Goal: Transaction & Acquisition: Purchase product/service

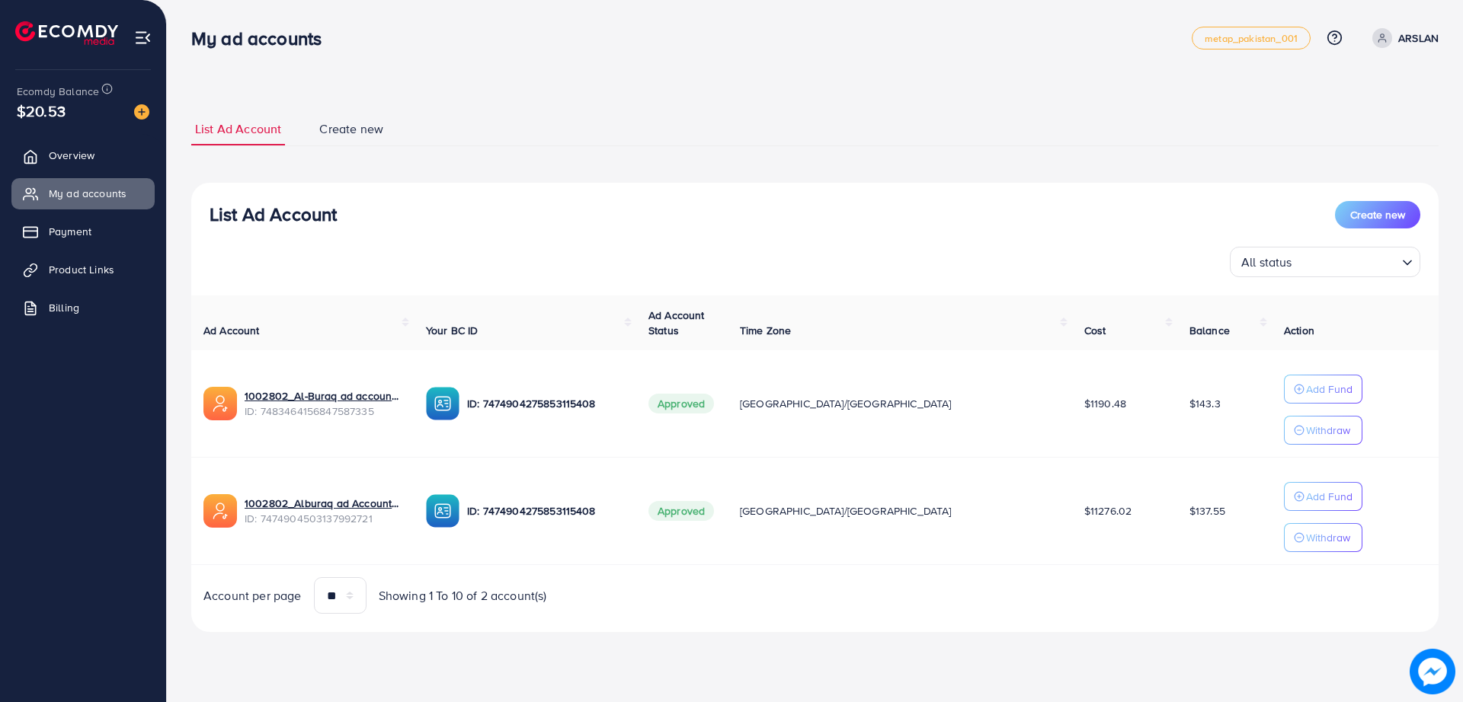
drag, startPoint x: 660, startPoint y: 129, endPoint x: 551, endPoint y: 104, distance: 112.0
click at [551, 104] on div "List Ad Account Create new List Ad Account Create new All status Loading... Ad …" at bounding box center [814, 372] width 1247 height 556
drag, startPoint x: 0, startPoint y: 0, endPoint x: 384, endPoint y: 66, distance: 389.6
click at [384, 66] on div "List Ad Account Create new List Ad Account Create new All status Loading... Ad …" at bounding box center [815, 337] width 1296 height 675
drag, startPoint x: 384, startPoint y: 66, endPoint x: 371, endPoint y: 61, distance: 14.0
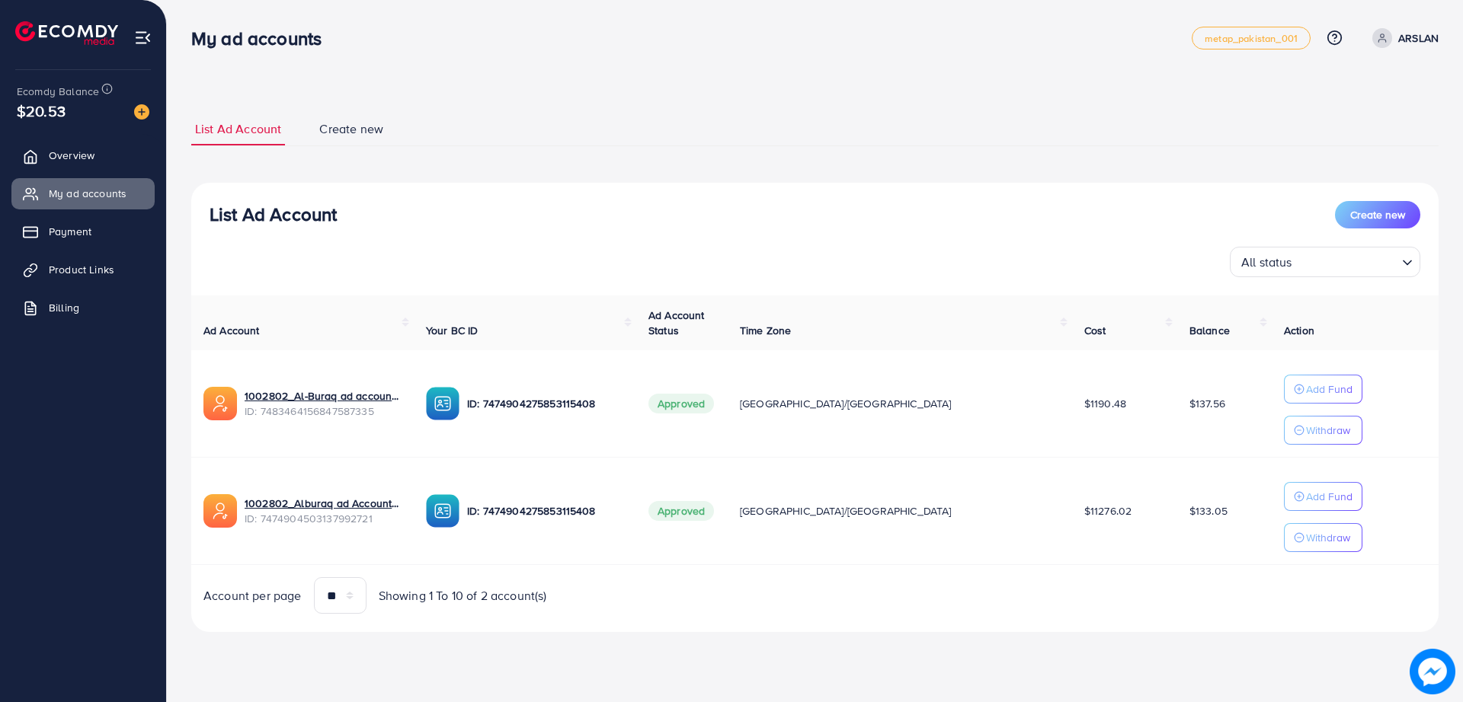
click at [371, 61] on nav "My ad accounts metap_pakistan_001 Help Center Contact Support Plans and Pricing…" at bounding box center [814, 38] width 1247 height 54
click at [373, 81] on div "List Ad Account Create new List Ad Account Create new All status Loading... Ad …" at bounding box center [815, 337] width 1296 height 675
drag, startPoint x: 373, startPoint y: 81, endPoint x: 372, endPoint y: 48, distance: 32.8
drag, startPoint x: 372, startPoint y: 48, endPoint x: 364, endPoint y: 25, distance: 24.3
click at [364, 25] on div "My ad accounts metap_pakistan_001 Help Center Contact Support Plans and Pricing…" at bounding box center [814, 38] width 1247 height 43
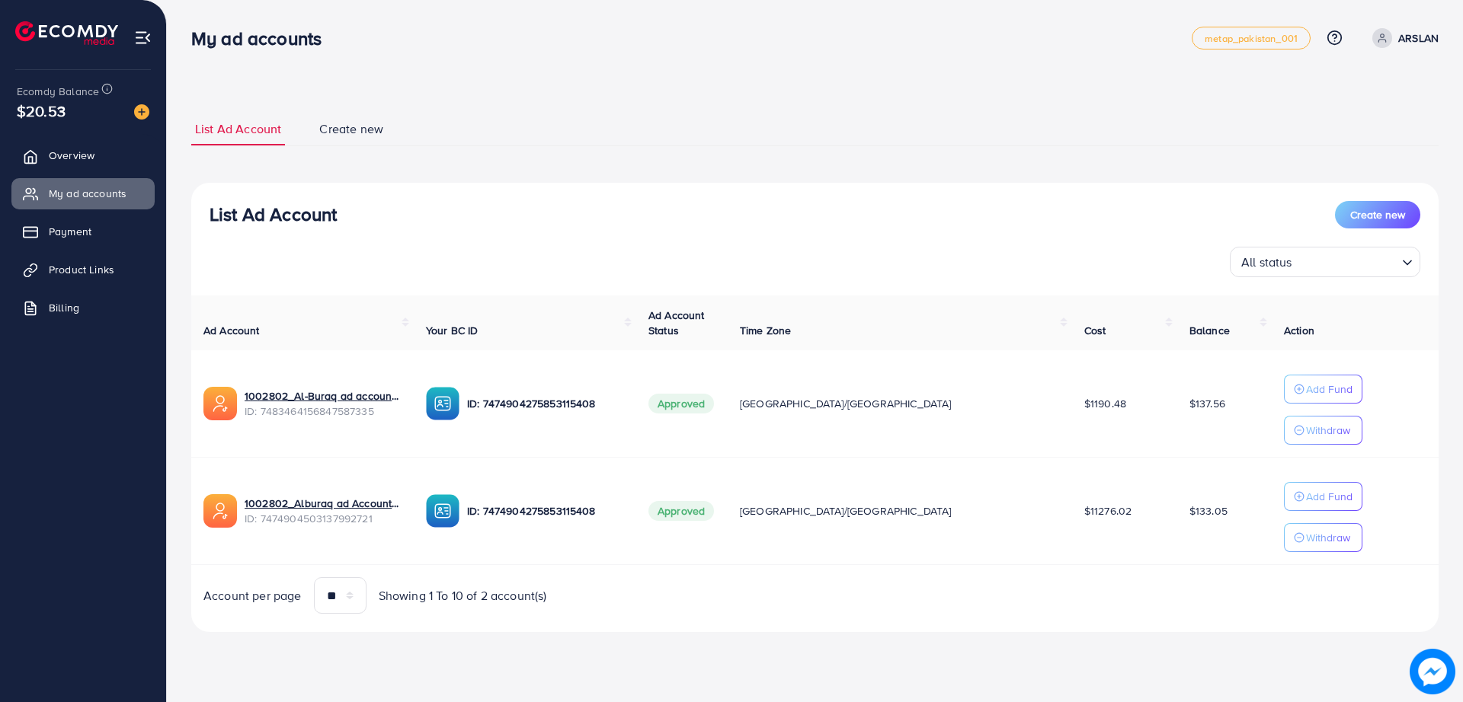
drag, startPoint x: 364, startPoint y: 25, endPoint x: 341, endPoint y: 24, distance: 22.9
click at [341, 24] on div "My ad accounts metap_pakistan_001 Help Center Contact Support Plans and Pricing…" at bounding box center [814, 38] width 1247 height 43
click at [566, 47] on div "My ad accounts" at bounding box center [691, 38] width 1000 height 22
drag, startPoint x: 544, startPoint y: 44, endPoint x: 493, endPoint y: 32, distance: 52.5
drag, startPoint x: 493, startPoint y: 32, endPoint x: 436, endPoint y: 27, distance: 57.4
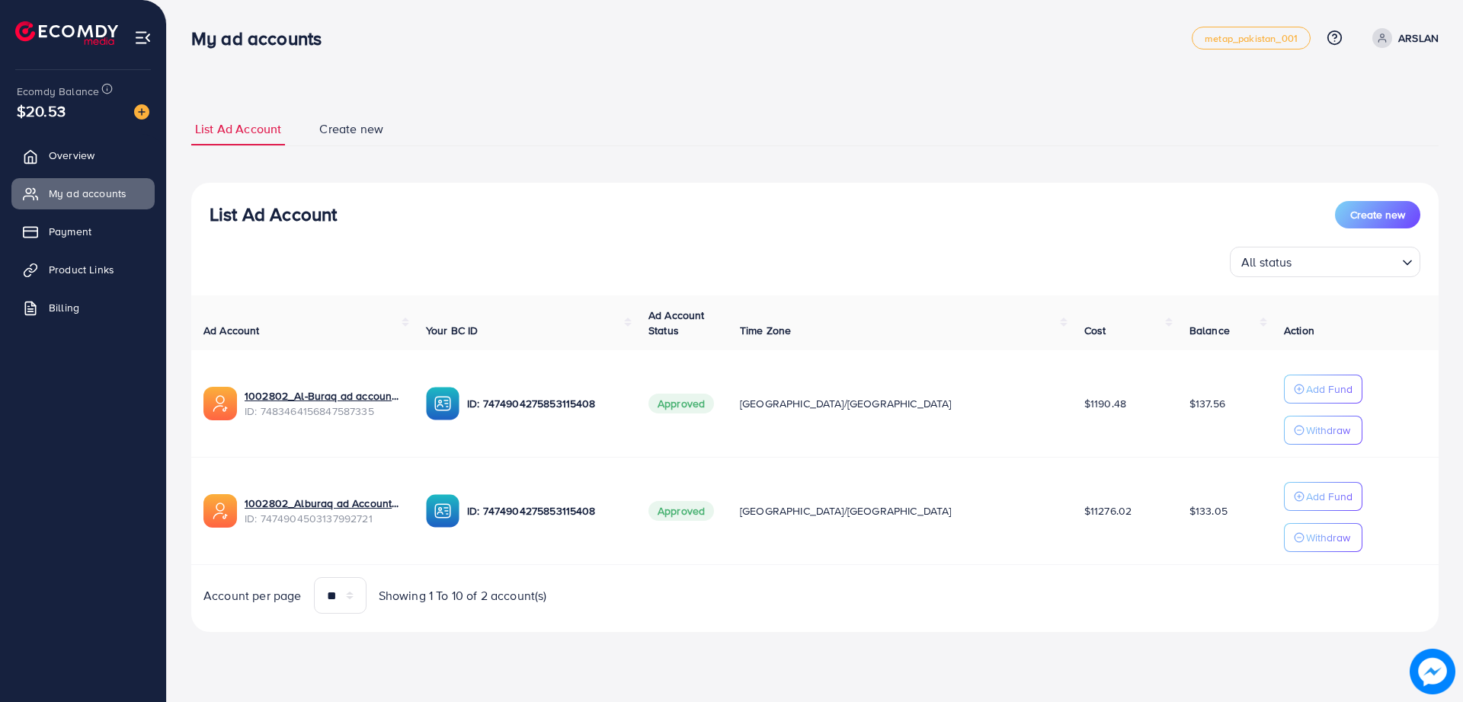
click at [436, 27] on div "My ad accounts metap_pakistan_001 Help Center Contact Support Plans and Pricing…" at bounding box center [814, 38] width 1247 height 43
click at [412, 76] on div "List Ad Account Create new List Ad Account Create new All status Loading... Ad …" at bounding box center [815, 337] width 1296 height 675
drag, startPoint x: 412, startPoint y: 76, endPoint x: 412, endPoint y: 66, distance: 9.9
drag, startPoint x: 412, startPoint y: 66, endPoint x: 398, endPoint y: 6, distance: 61.7
click at [401, 42] on div "My ad accounts" at bounding box center [691, 38] width 1000 height 22
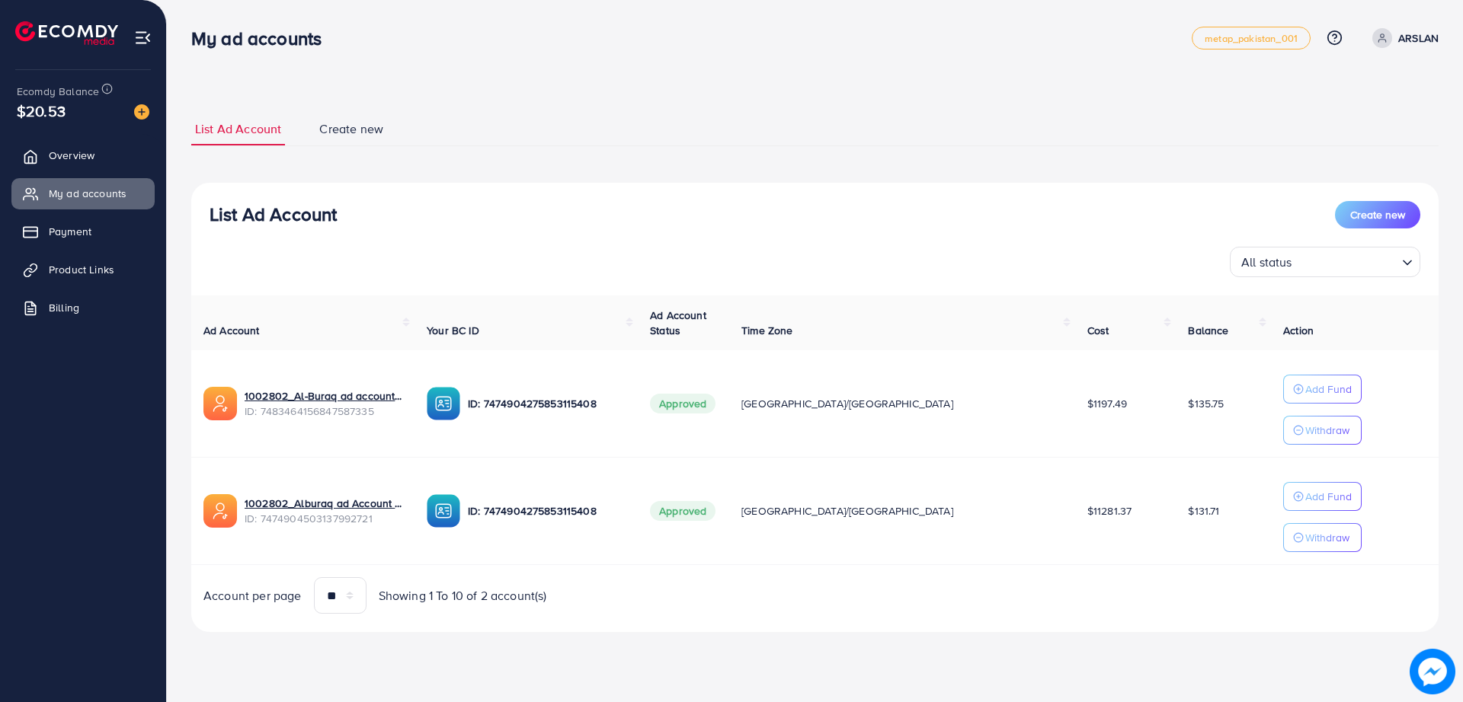
drag, startPoint x: 0, startPoint y: 0, endPoint x: 561, endPoint y: 52, distance: 563.0
click at [561, 52] on div "My ad accounts metap_pakistan_001 Help Center Contact Support Plans and Pricing…" at bounding box center [814, 38] width 1247 height 43
drag, startPoint x: 461, startPoint y: 619, endPoint x: 387, endPoint y: 627, distance: 74.3
click at [387, 627] on div "List Ad Account Create new All status Loading... Ad Account Your BC ID Ad Accou…" at bounding box center [814, 408] width 1247 height 450
drag, startPoint x: 554, startPoint y: 211, endPoint x: 507, endPoint y: 223, distance: 48.8
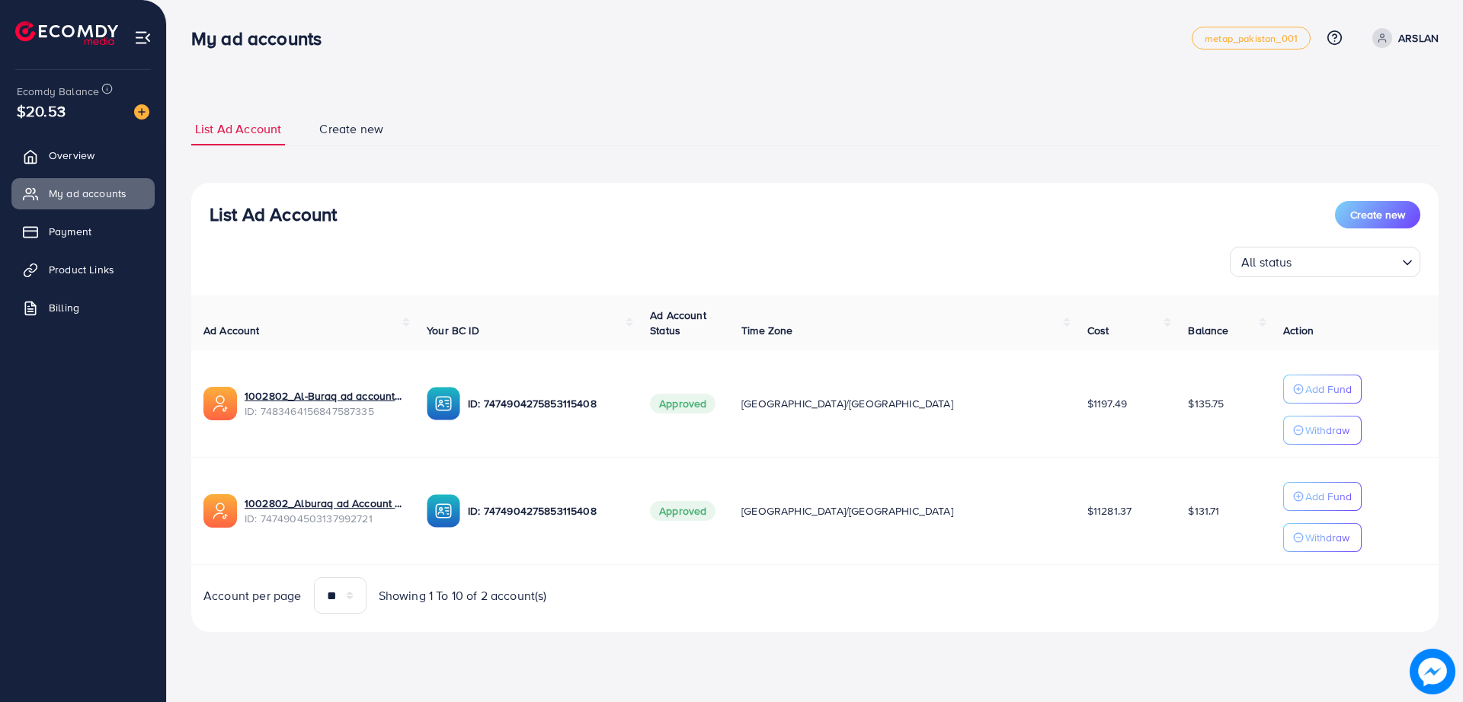
click at [507, 223] on div "List Ad Account Create new" at bounding box center [814, 214] width 1210 height 27
drag, startPoint x: 507, startPoint y: 223, endPoint x: 493, endPoint y: 224, distance: 13.7
drag, startPoint x: 493, startPoint y: 224, endPoint x: 477, endPoint y: 229, distance: 16.6
click at [447, 227] on div "List Ad Account Create new" at bounding box center [814, 214] width 1210 height 27
drag, startPoint x: 662, startPoint y: 210, endPoint x: 601, endPoint y: 220, distance: 61.7
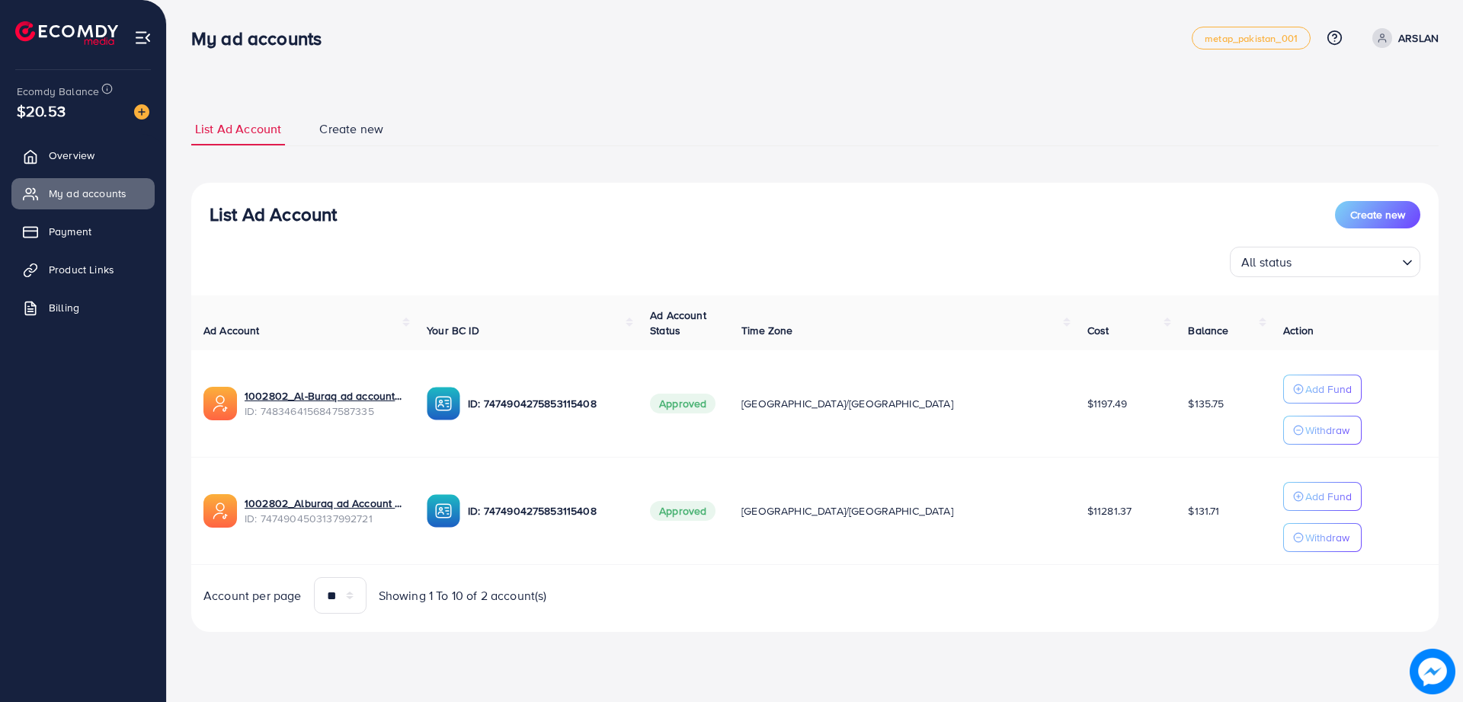
click at [601, 218] on div "List Ad Account Create new" at bounding box center [814, 214] width 1210 height 27
click at [148, 108] on img at bounding box center [141, 111] width 15 height 15
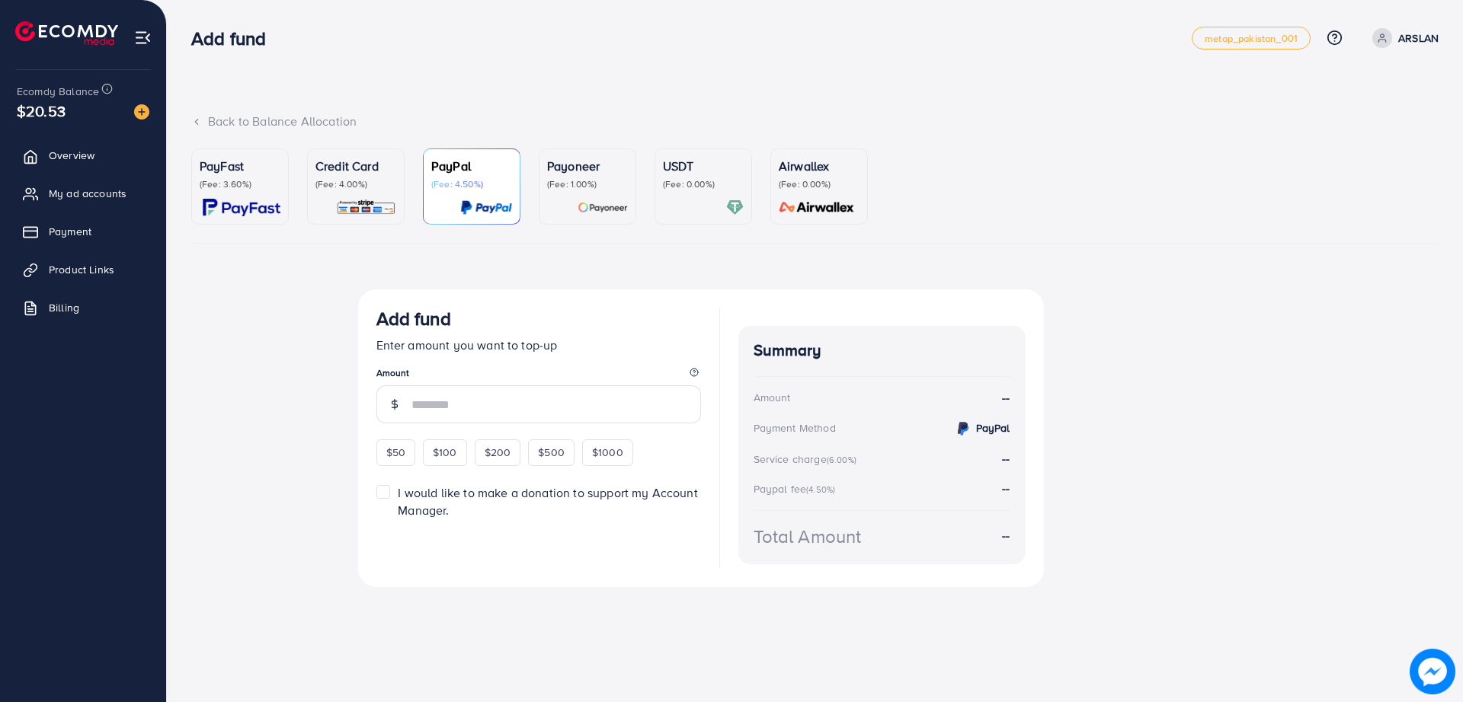
drag, startPoint x: 596, startPoint y: 59, endPoint x: 542, endPoint y: 56, distance: 54.2
click at [539, 51] on div "Add fund metap_pakistan_001 Help Center Contact Support Plans and Pricing Term …" at bounding box center [814, 38] width 1247 height 43
click at [681, 171] on p "USDT" at bounding box center [703, 166] width 81 height 18
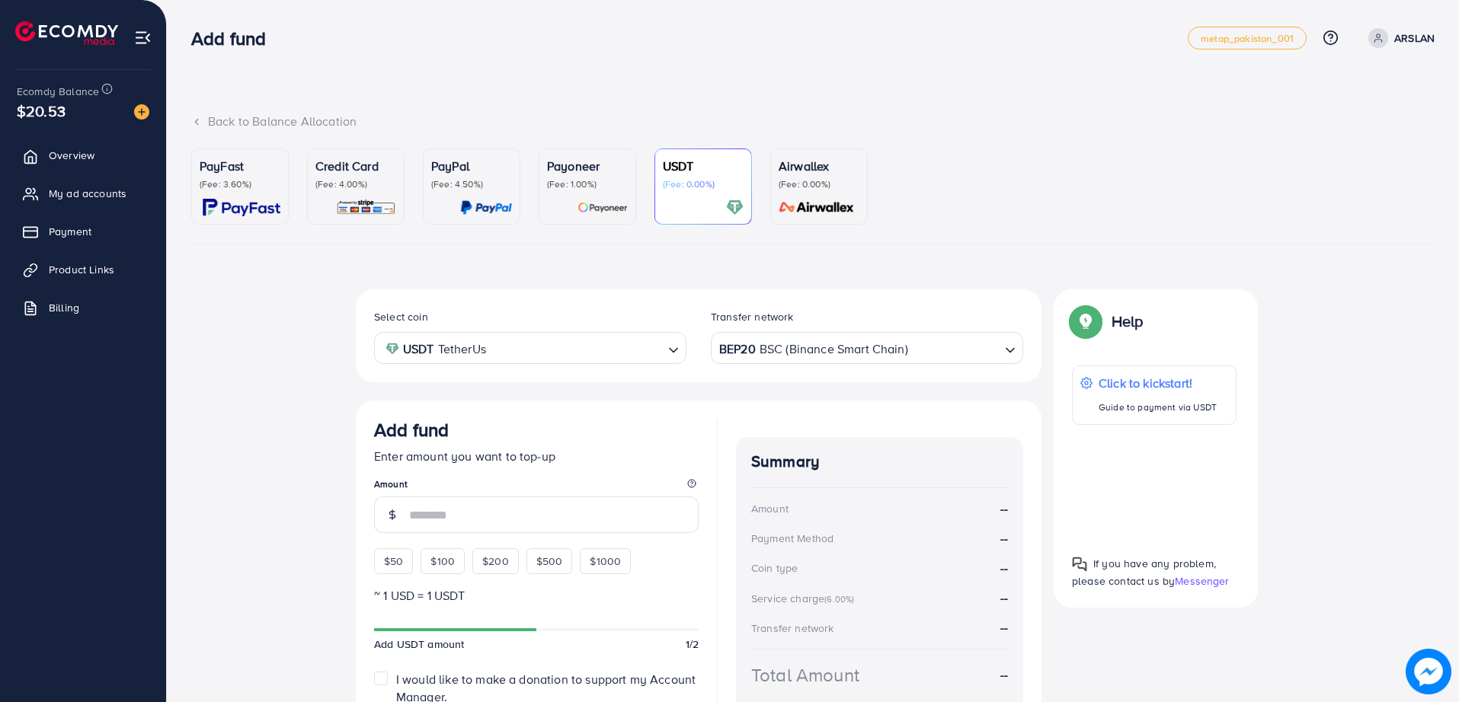
drag, startPoint x: 595, startPoint y: 44, endPoint x: 490, endPoint y: 58, distance: 106.0
click at [490, 58] on div "Add fund metap_pakistan_001 Help Center Contact Support Plans and Pricing Term …" at bounding box center [812, 38] width 1243 height 43
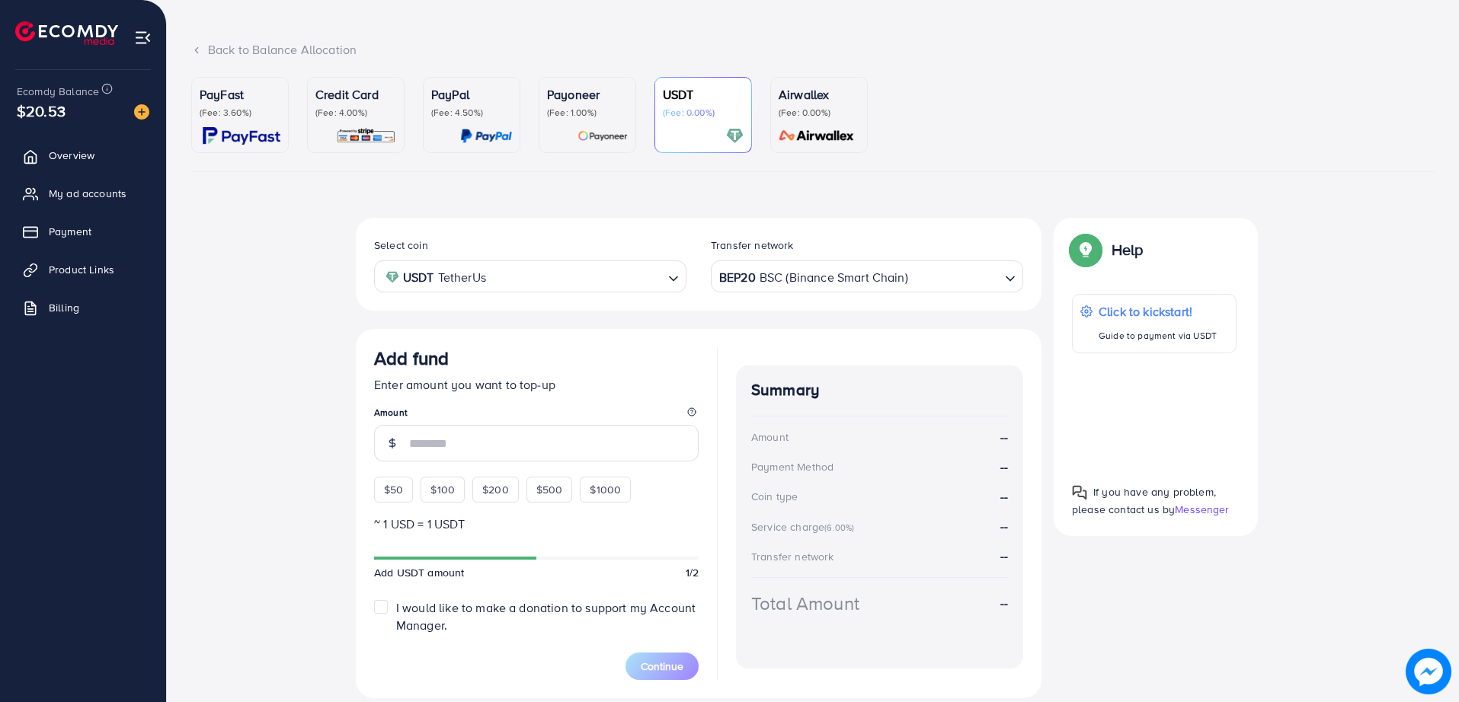
scroll to position [123, 0]
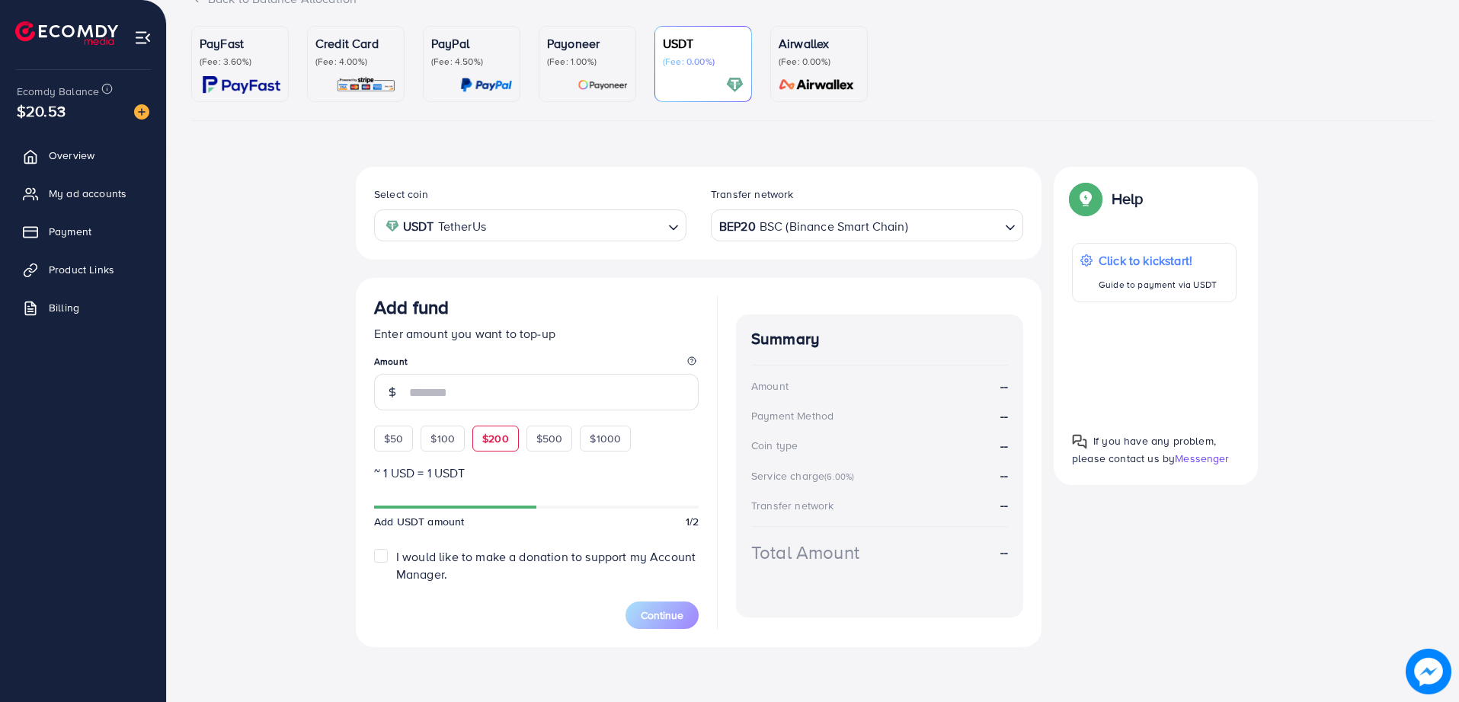
click at [497, 433] on span "$200" at bounding box center [495, 438] width 27 height 15
type input "***"
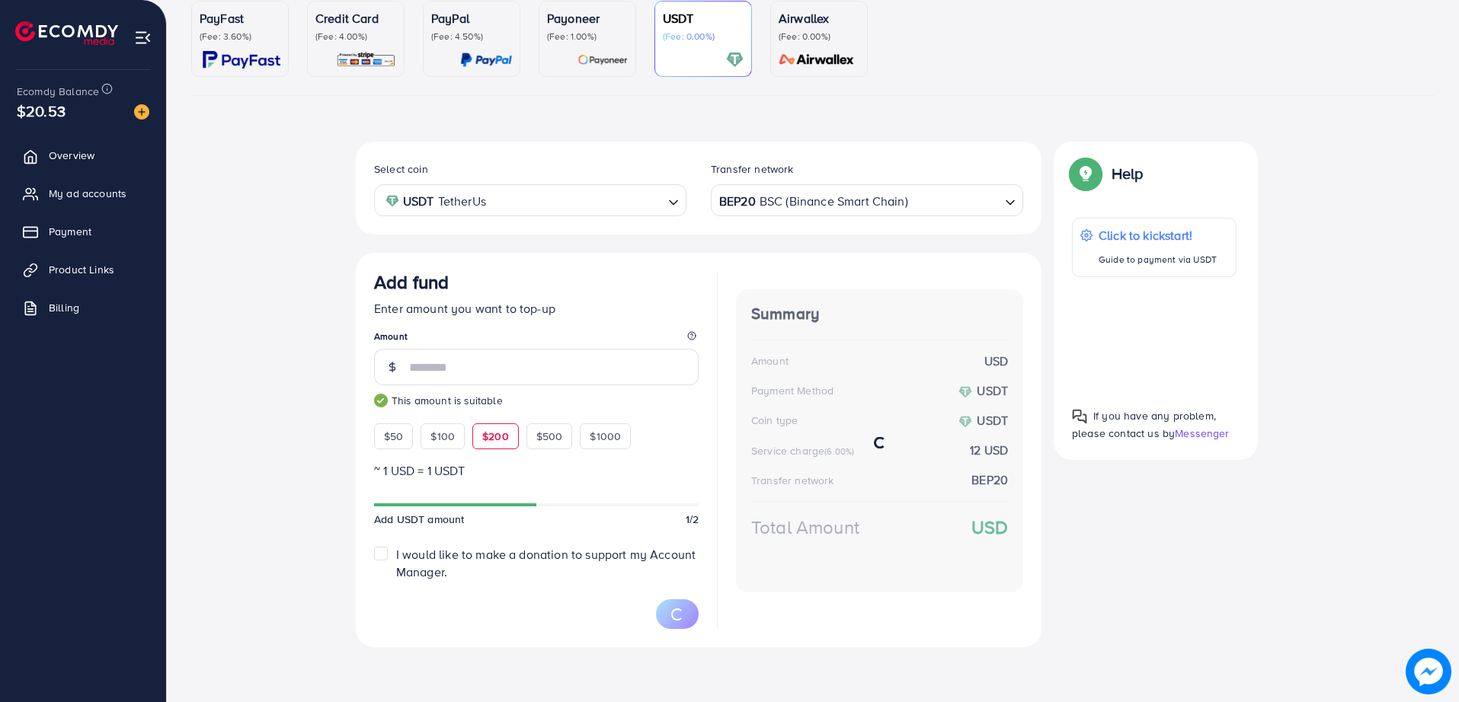
scroll to position [145, 0]
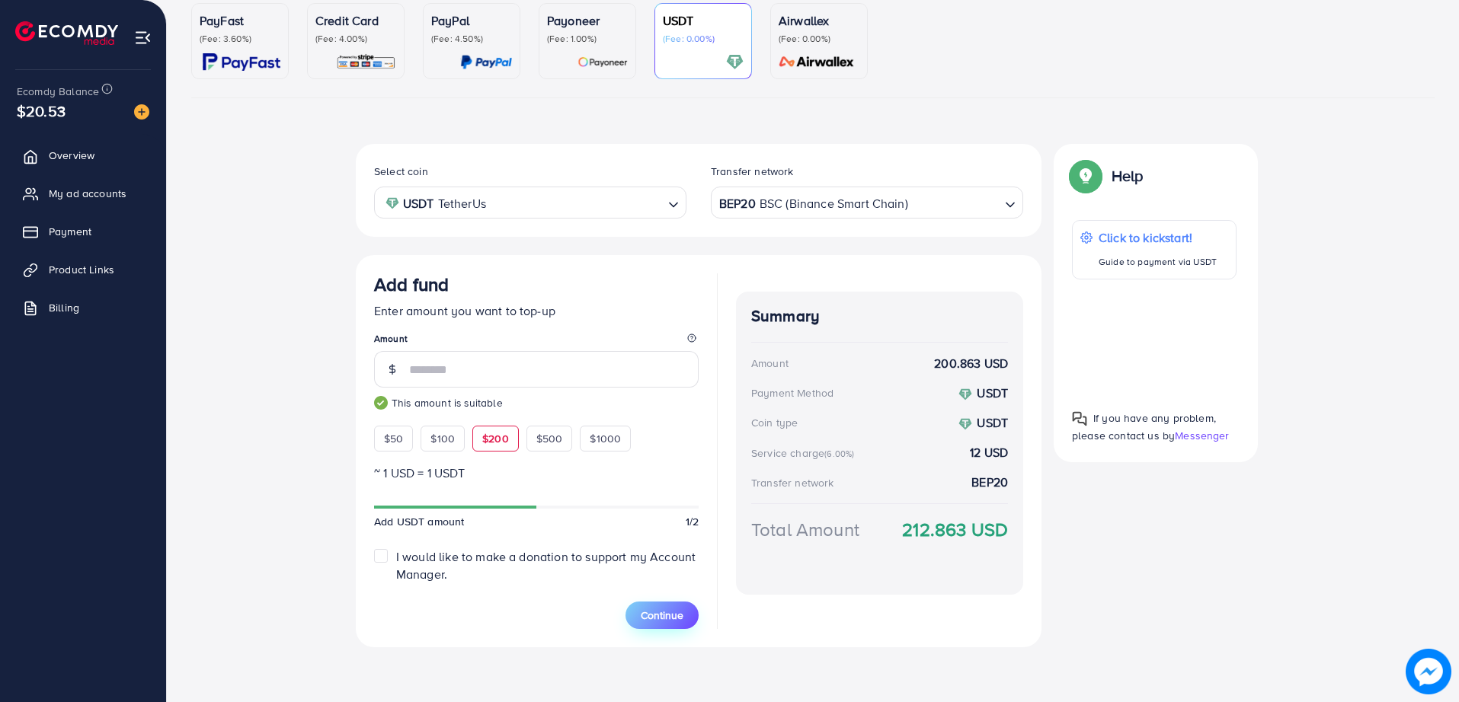
click at [680, 606] on button "Continue" at bounding box center [661, 615] width 73 height 27
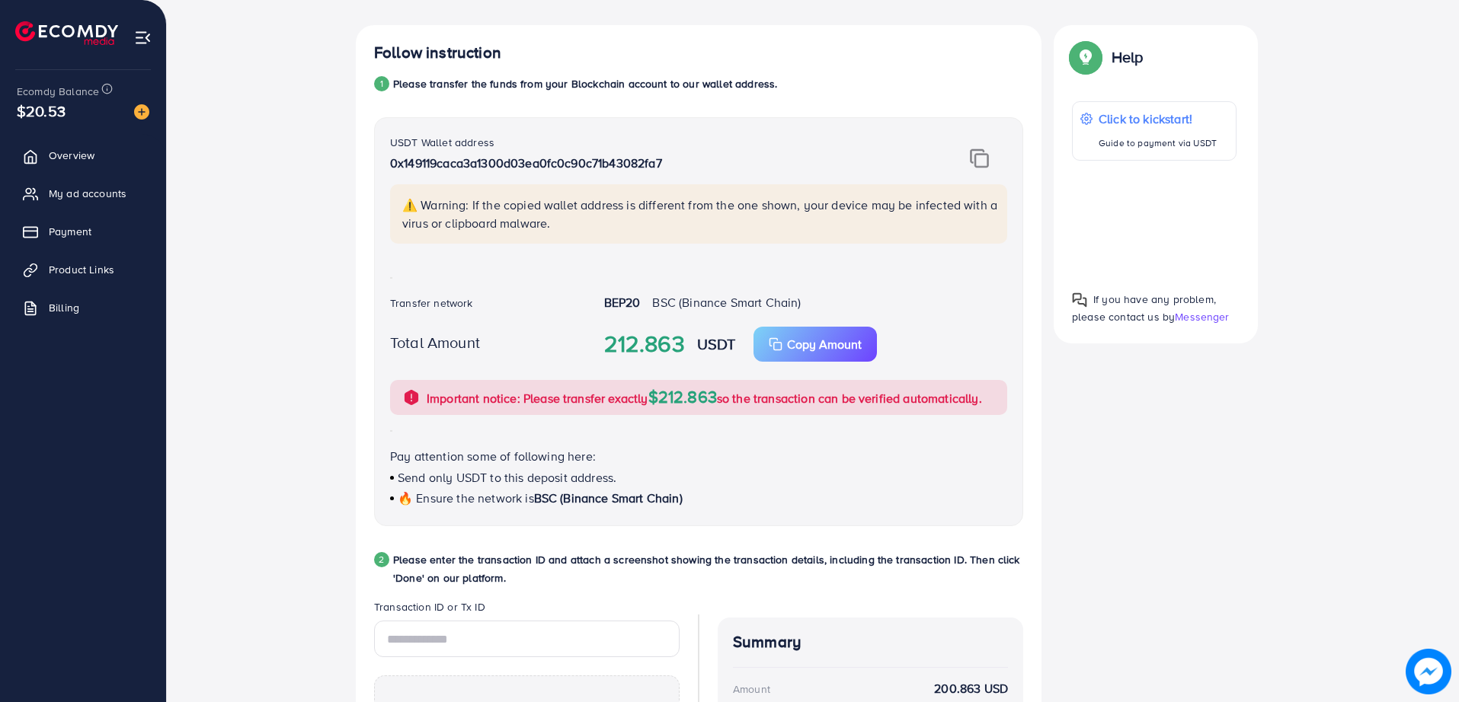
scroll to position [273, 0]
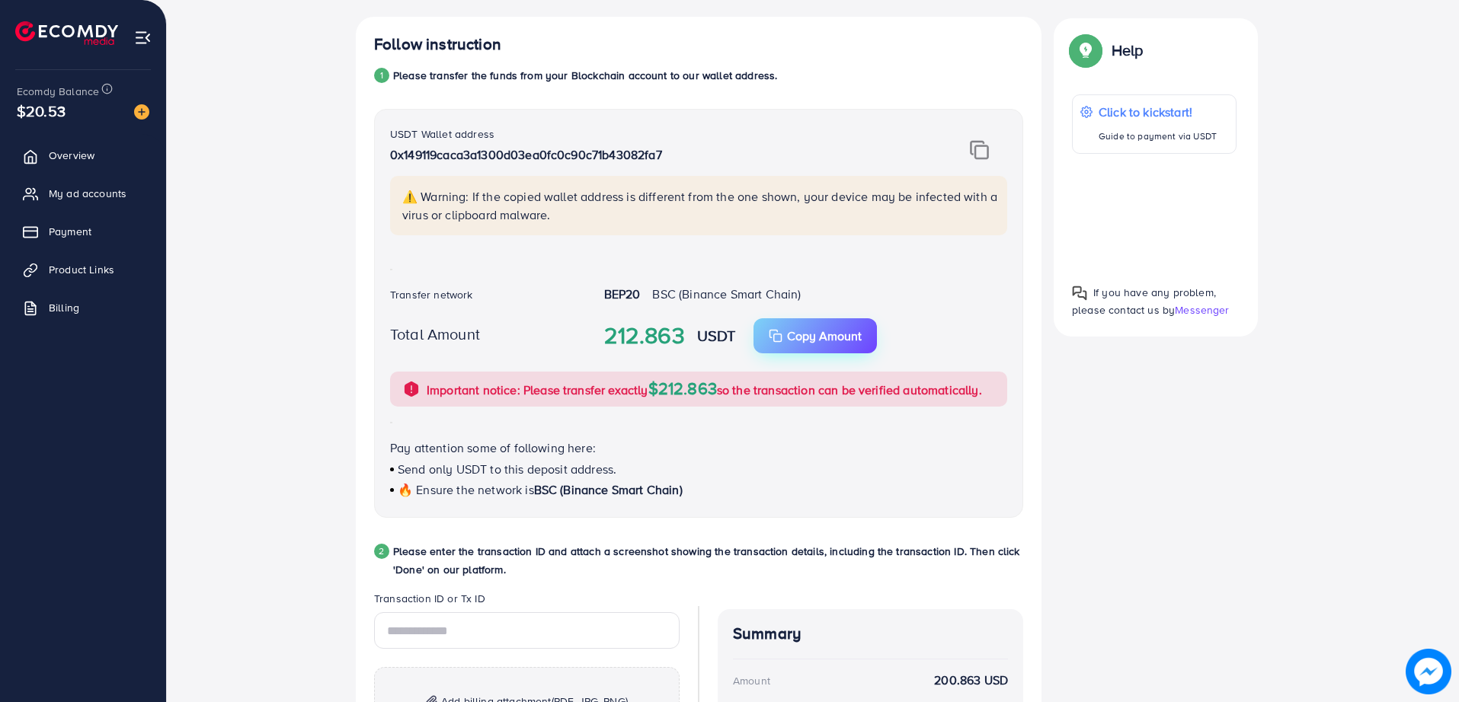
click at [822, 343] on p "Copy Amount" at bounding box center [824, 336] width 75 height 18
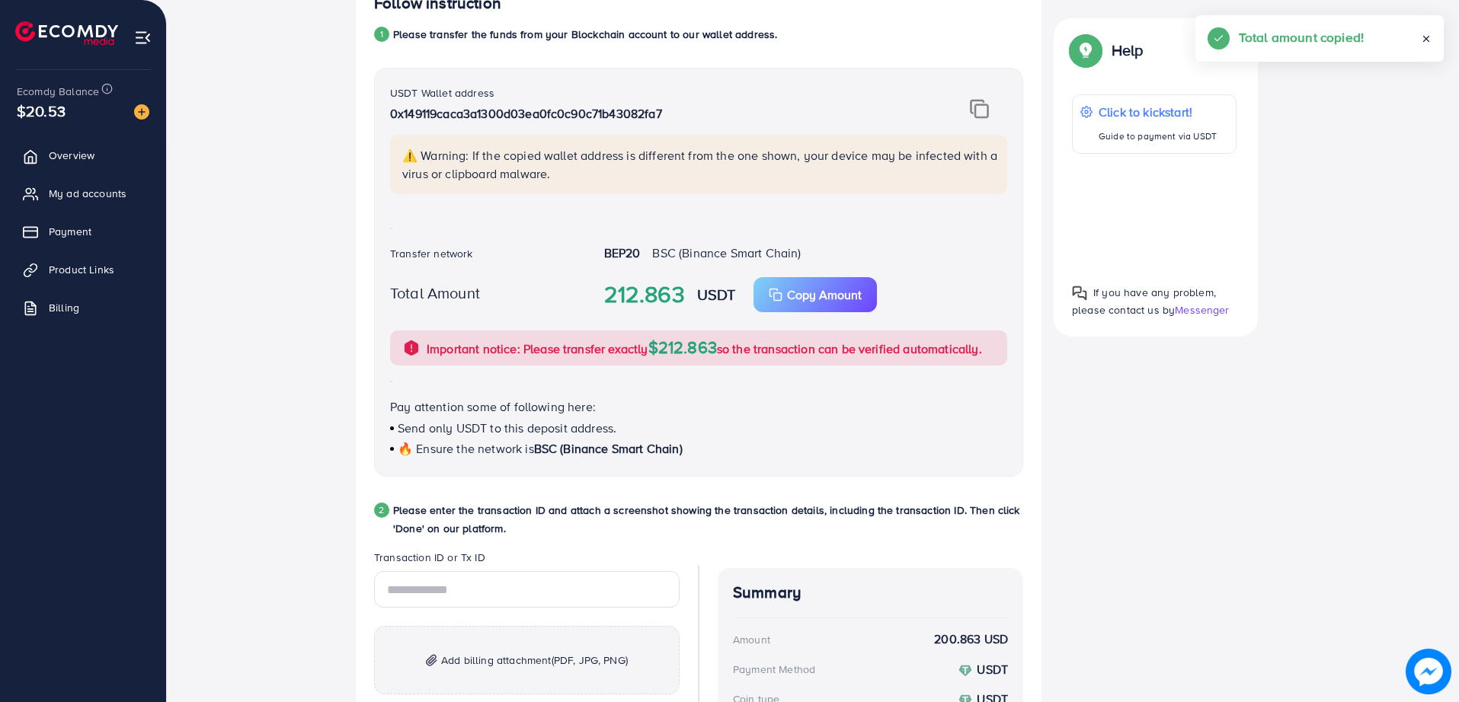
scroll to position [336, 0]
